Goal: Navigation & Orientation: Find specific page/section

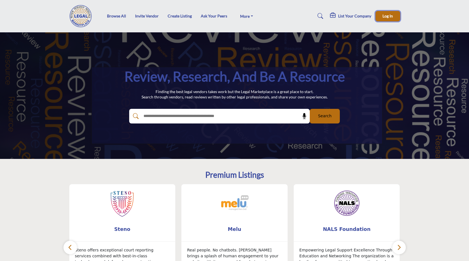
click at [393, 16] on span "Log In" at bounding box center [387, 15] width 10 height 5
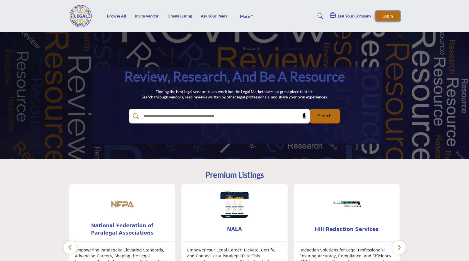
click at [392, 19] on button "Log In" at bounding box center [387, 16] width 25 height 10
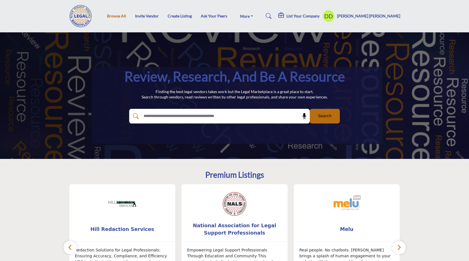
click at [119, 17] on link "Browse All" at bounding box center [116, 15] width 19 height 5
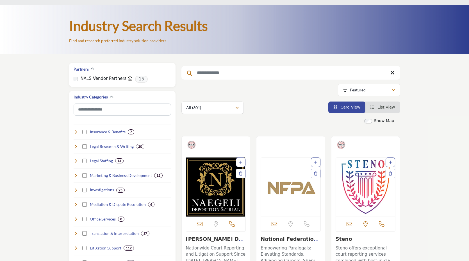
scroll to position [27, 0]
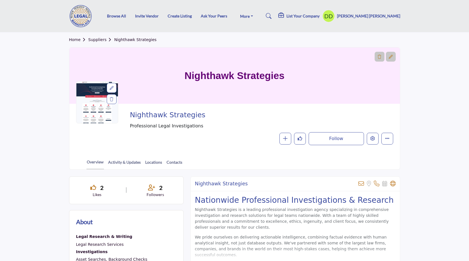
scroll to position [0, 0]
